Goal: Task Accomplishment & Management: Use online tool/utility

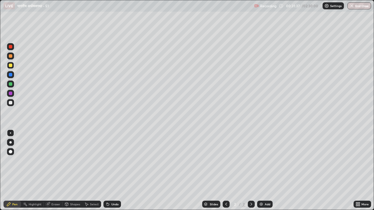
scroll to position [210, 374]
click at [9, 104] on div at bounding box center [11, 103] width 4 height 4
click at [114, 204] on div "Undo" at bounding box center [114, 204] width 7 height 3
click at [261, 204] on img at bounding box center [261, 204] width 5 height 5
click at [115, 204] on div "Undo" at bounding box center [114, 204] width 7 height 3
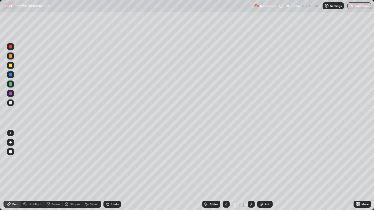
click at [117, 205] on div "Undo" at bounding box center [114, 204] width 7 height 3
click at [115, 205] on div "Undo" at bounding box center [114, 204] width 7 height 3
click at [114, 205] on div "Undo" at bounding box center [114, 204] width 7 height 3
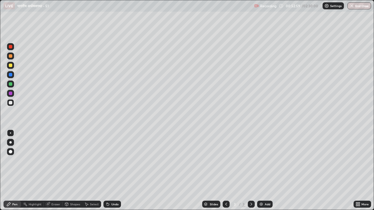
click at [115, 205] on div "Undo" at bounding box center [114, 204] width 7 height 3
click at [252, 205] on icon at bounding box center [251, 204] width 5 height 5
click at [260, 205] on img at bounding box center [261, 204] width 5 height 5
click at [112, 204] on div "Undo" at bounding box center [114, 204] width 7 height 3
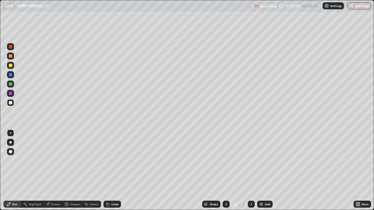
click at [111, 205] on div "Undo" at bounding box center [114, 204] width 7 height 3
click at [109, 206] on icon at bounding box center [107, 204] width 5 height 5
click at [110, 205] on div "Undo" at bounding box center [112, 204] width 18 height 7
click at [260, 205] on img at bounding box center [261, 204] width 5 height 5
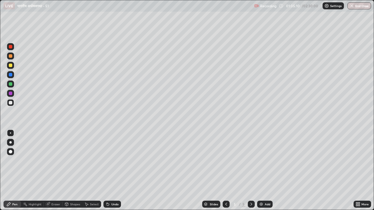
click at [225, 206] on icon at bounding box center [226, 204] width 5 height 5
click at [249, 205] on icon at bounding box center [251, 204] width 5 height 5
click at [224, 204] on icon at bounding box center [226, 204] width 5 height 5
click at [251, 203] on icon at bounding box center [251, 204] width 5 height 5
click at [260, 206] on img at bounding box center [261, 204] width 5 height 5
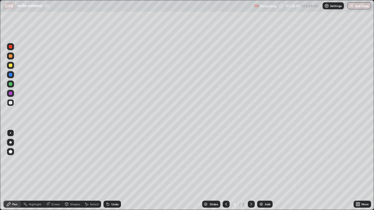
click at [109, 206] on icon at bounding box center [107, 204] width 5 height 5
click at [107, 205] on icon at bounding box center [108, 205] width 2 height 2
click at [108, 205] on icon at bounding box center [108, 205] width 2 height 2
click at [107, 205] on icon at bounding box center [108, 205] width 2 height 2
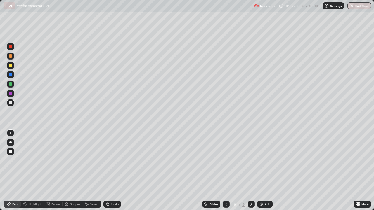
click at [107, 204] on icon at bounding box center [108, 205] width 2 height 2
click at [107, 205] on icon at bounding box center [108, 205] width 2 height 2
click at [109, 205] on icon at bounding box center [107, 204] width 5 height 5
click at [261, 207] on img at bounding box center [261, 204] width 5 height 5
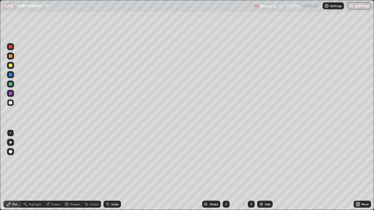
click at [260, 206] on img at bounding box center [261, 204] width 5 height 5
click at [55, 206] on div "Eraser" at bounding box center [55, 204] width 9 height 3
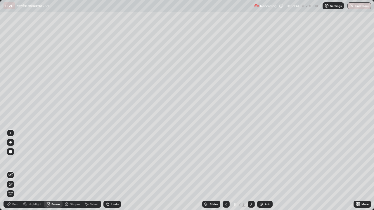
click at [16, 204] on div "Pen" at bounding box center [14, 204] width 5 height 3
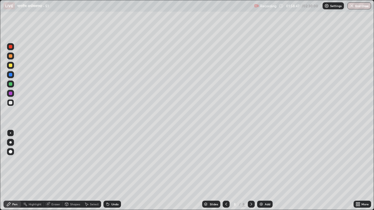
click at [107, 204] on icon at bounding box center [108, 205] width 2 height 2
click at [111, 206] on div "Undo" at bounding box center [114, 204] width 7 height 3
click at [112, 206] on div "Undo" at bounding box center [114, 204] width 7 height 3
click at [115, 206] on div "Undo" at bounding box center [114, 204] width 7 height 3
click at [114, 205] on div "Undo" at bounding box center [114, 204] width 7 height 3
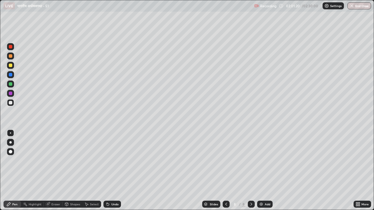
click at [224, 205] on icon at bounding box center [226, 204] width 5 height 5
click at [250, 205] on icon at bounding box center [251, 204] width 5 height 5
click at [251, 206] on icon at bounding box center [251, 204] width 5 height 5
click at [260, 205] on img at bounding box center [261, 204] width 5 height 5
click at [107, 205] on icon at bounding box center [108, 205] width 2 height 2
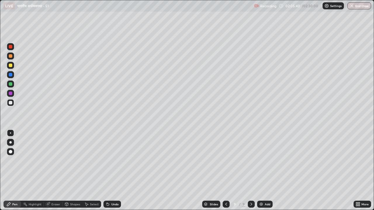
click at [259, 205] on img at bounding box center [261, 204] width 5 height 5
click at [224, 203] on icon at bounding box center [226, 204] width 5 height 5
click at [250, 205] on icon at bounding box center [251, 204] width 5 height 5
click at [261, 206] on img at bounding box center [261, 204] width 5 height 5
click at [11, 65] on div at bounding box center [11, 66] width 4 height 4
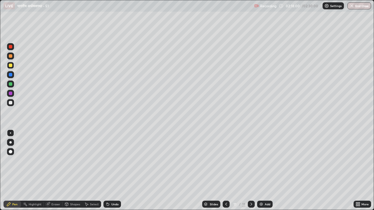
click at [12, 103] on div at bounding box center [11, 103] width 4 height 4
click at [110, 206] on div "Undo" at bounding box center [112, 204] width 18 height 7
click at [112, 205] on div "Undo" at bounding box center [114, 204] width 7 height 3
click at [113, 205] on div "Undo" at bounding box center [114, 204] width 7 height 3
click at [111, 205] on div "Undo" at bounding box center [114, 204] width 7 height 3
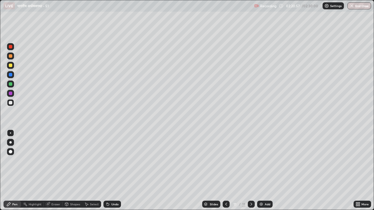
click at [11, 84] on div at bounding box center [11, 84] width 4 height 4
click at [259, 205] on img at bounding box center [261, 204] width 5 height 5
click at [51, 205] on div "Eraser" at bounding box center [53, 204] width 19 height 7
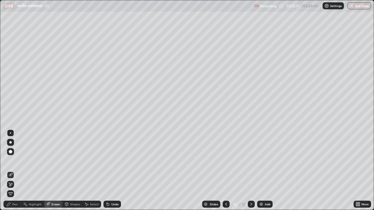
click at [15, 205] on div "Pen" at bounding box center [14, 204] width 5 height 3
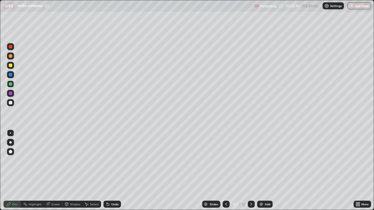
click at [11, 103] on div at bounding box center [11, 103] width 4 height 4
click at [260, 205] on img at bounding box center [261, 204] width 5 height 5
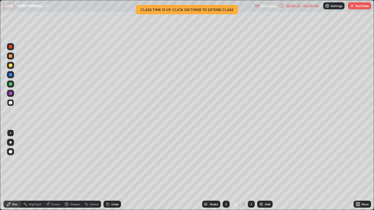
click at [304, 6] on div "/ 02:30:00" at bounding box center [311, 6] width 18 height 4
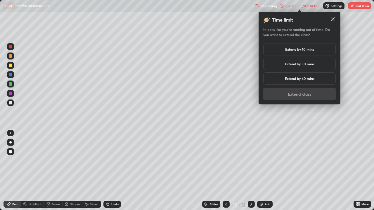
click at [302, 50] on h5 "Extend by 10 mins" at bounding box center [299, 49] width 29 height 5
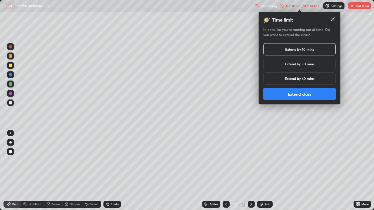
click at [295, 95] on button "Extend class" at bounding box center [299, 94] width 72 height 12
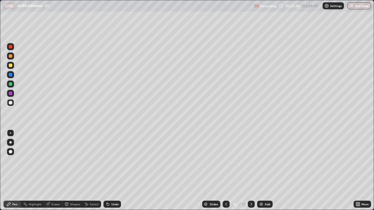
click at [354, 7] on button "End Class" at bounding box center [359, 5] width 24 height 7
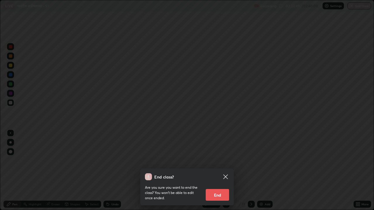
click at [219, 197] on button "End" at bounding box center [217, 195] width 23 height 12
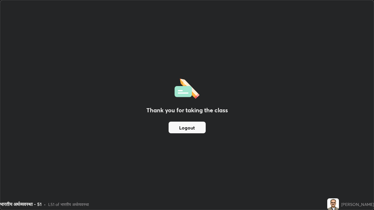
click at [192, 128] on button "Logout" at bounding box center [187, 128] width 37 height 12
click at [192, 129] on button "Logout" at bounding box center [187, 128] width 37 height 12
